Goal: Understand process/instructions: Learn how to perform a task or action

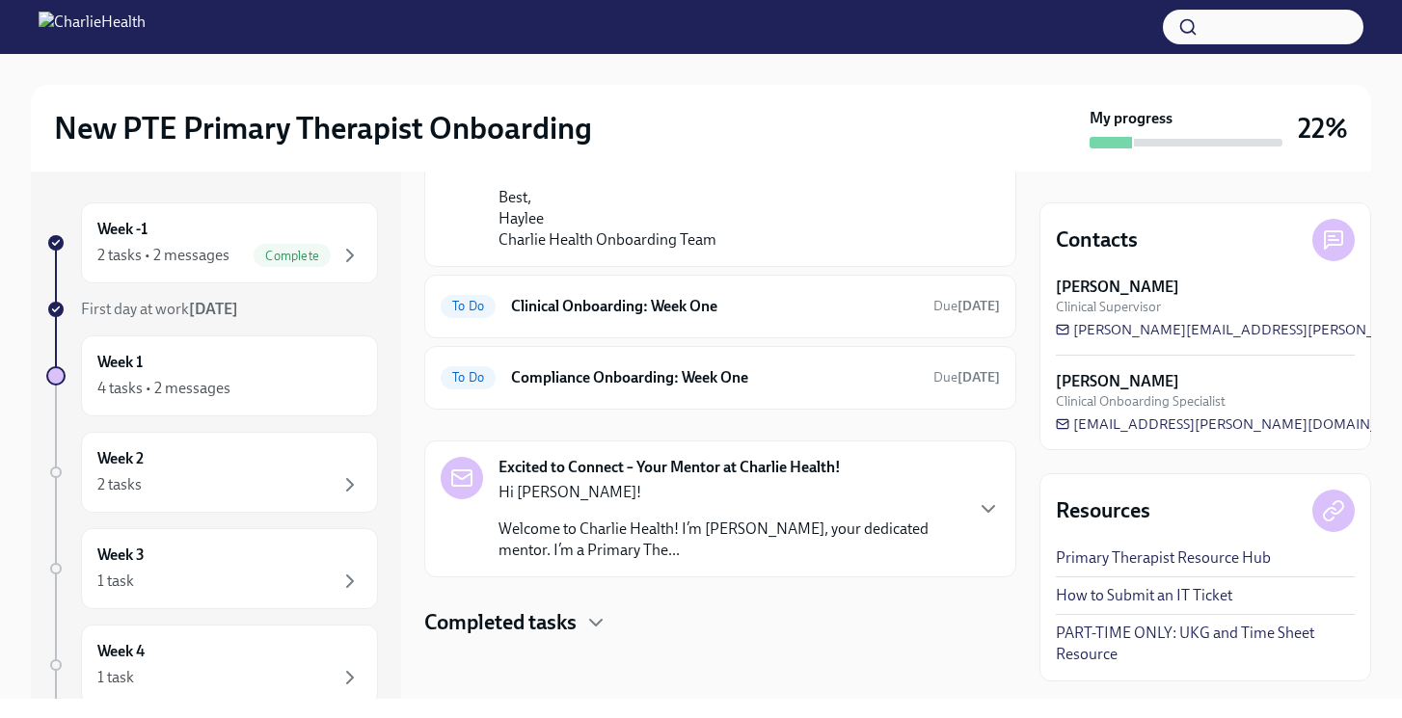
scroll to position [1653, 0]
click at [723, 315] on h6 "Clinical Onboarding: Week One" at bounding box center [714, 306] width 407 height 21
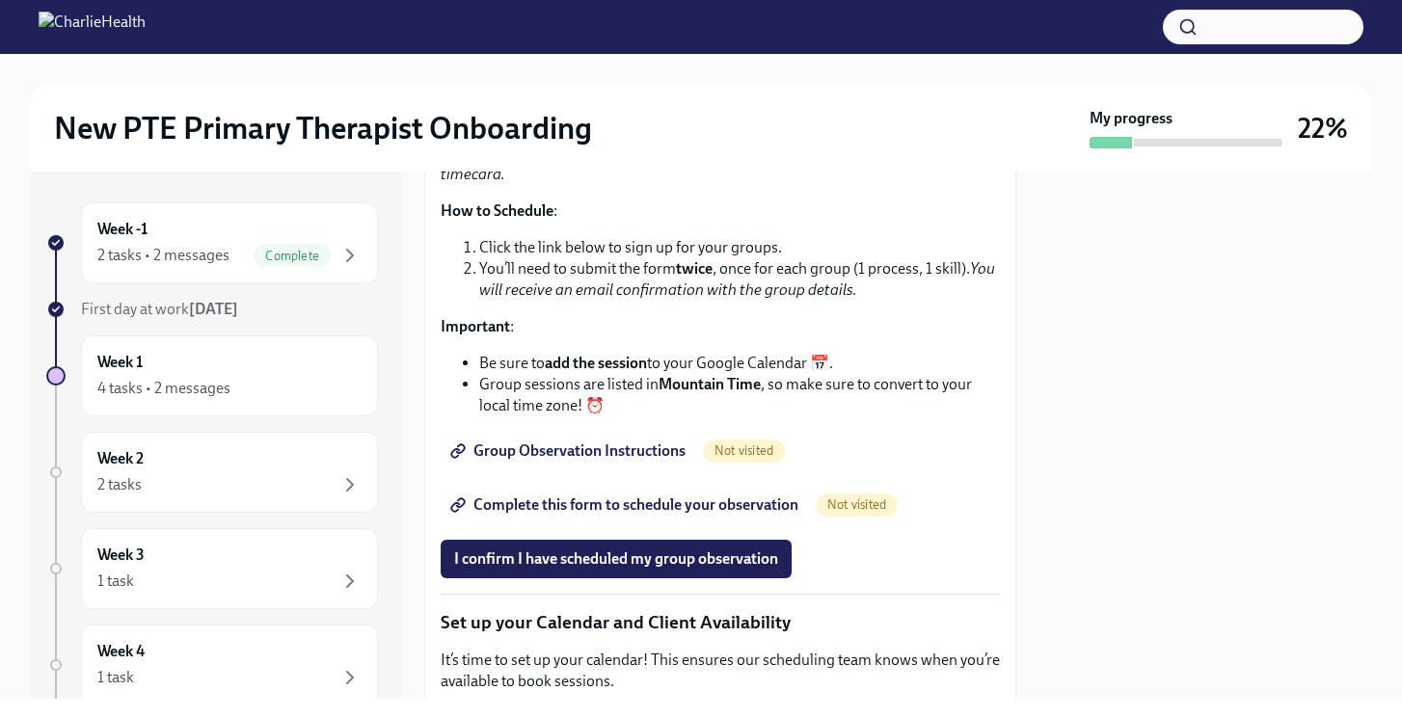
scroll to position [2644, 0]
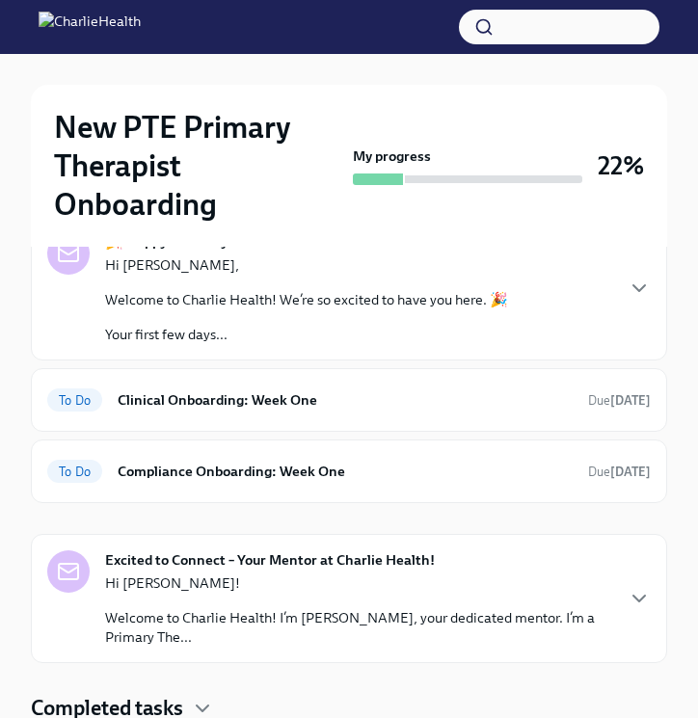
scroll to position [231, 0]
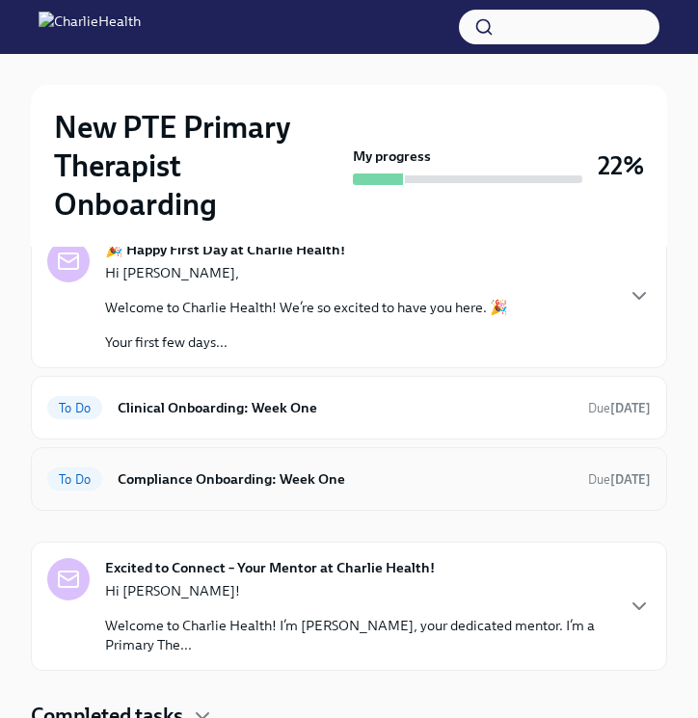
click at [362, 468] on h6 "Compliance Onboarding: Week One" at bounding box center [345, 478] width 455 height 21
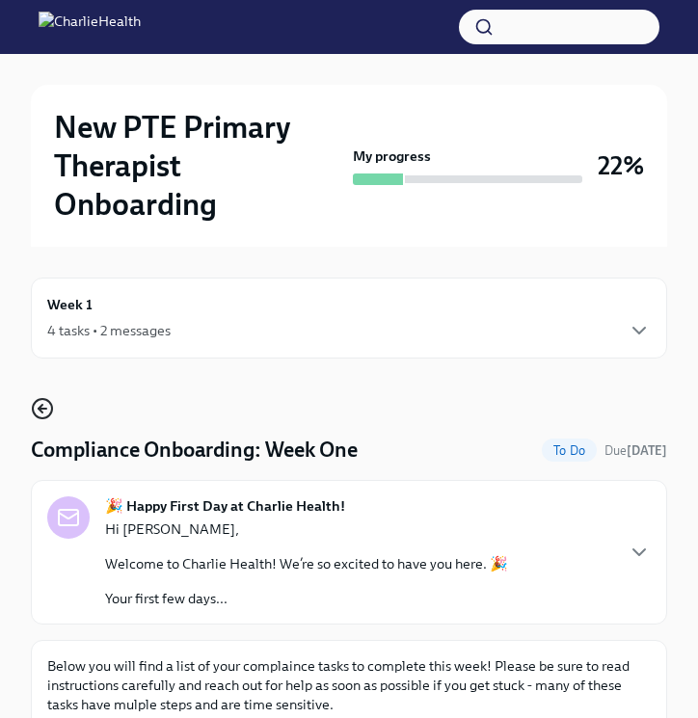
click at [38, 405] on icon "button" at bounding box center [42, 408] width 23 height 23
